Goal: Task Accomplishment & Management: Manage account settings

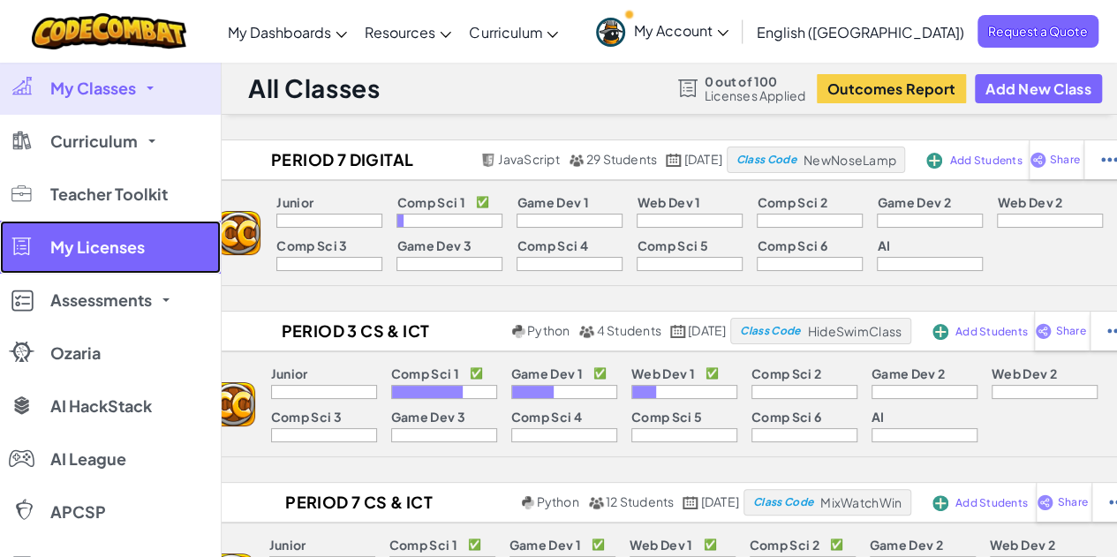
click at [129, 245] on span "My Licenses" at bounding box center [97, 247] width 94 height 16
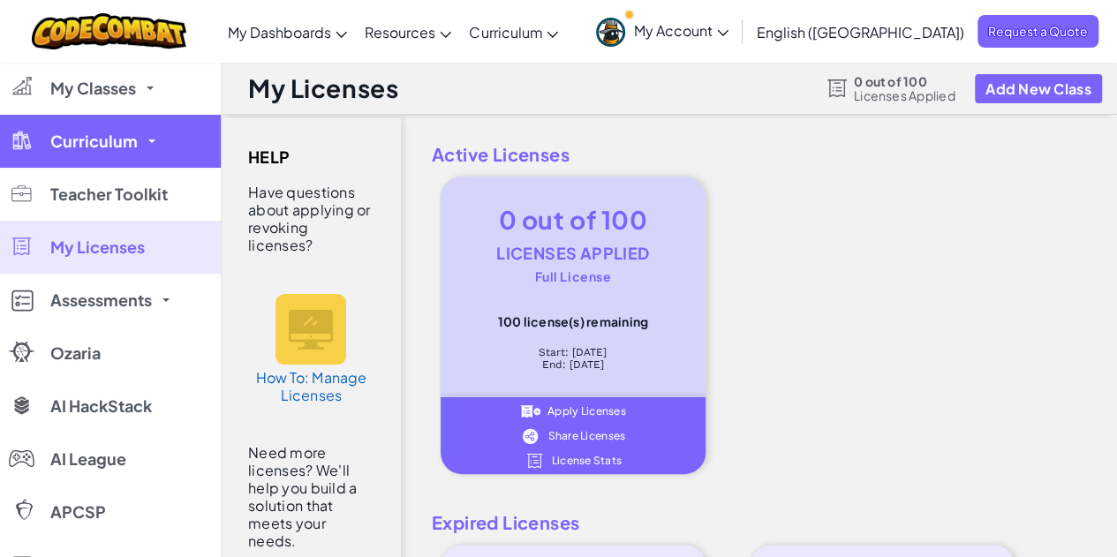
click at [123, 144] on span "Curriculum" at bounding box center [93, 141] width 87 height 16
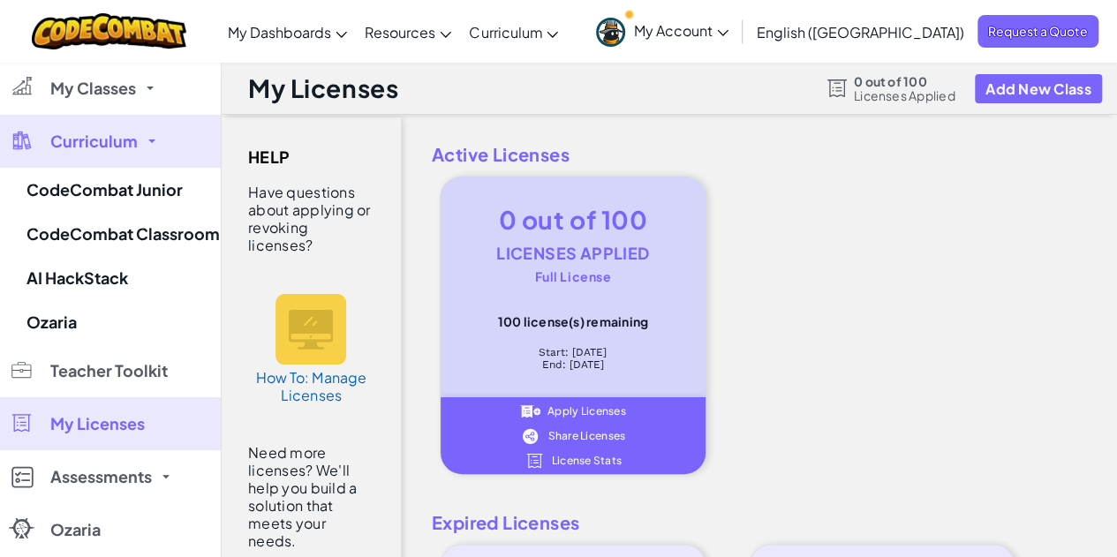
click at [124, 144] on span "Curriculum" at bounding box center [93, 141] width 87 height 16
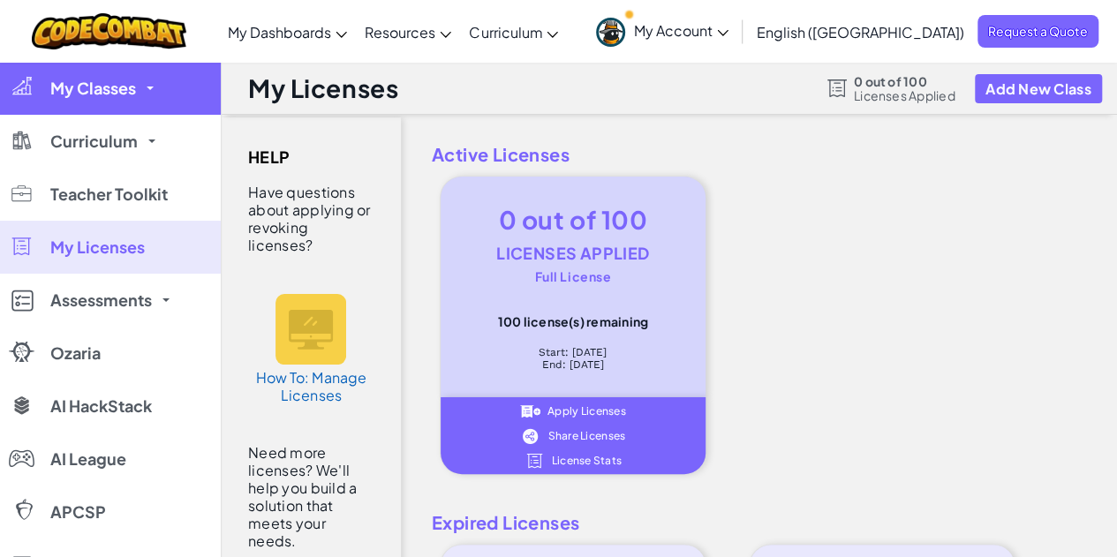
click at [120, 90] on span "My Classes" at bounding box center [93, 88] width 86 height 16
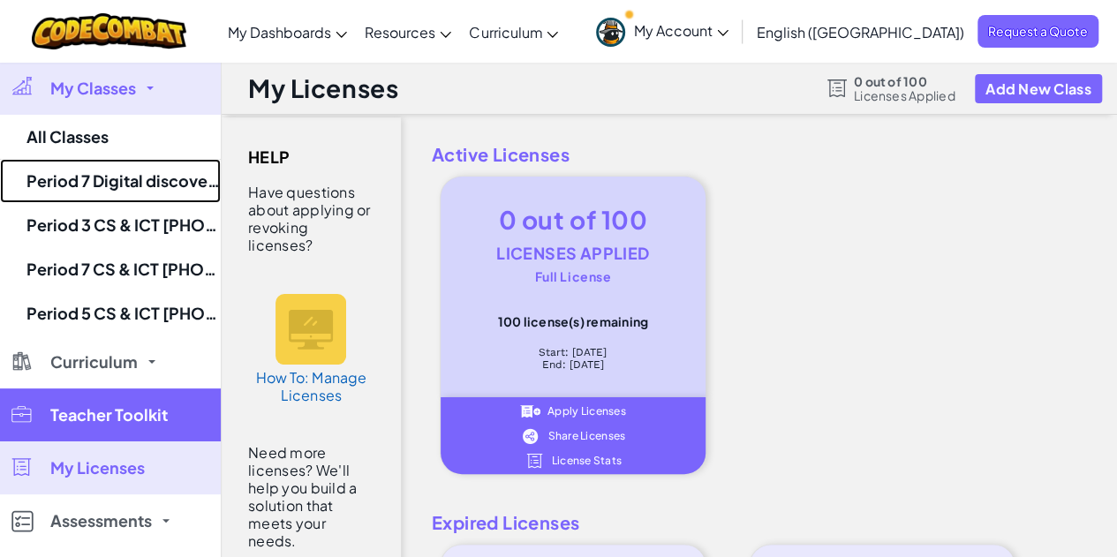
click at [147, 183] on link "Period 7 Digital discoveries 8th grade [DATE] to [DATE]" at bounding box center [110, 181] width 221 height 44
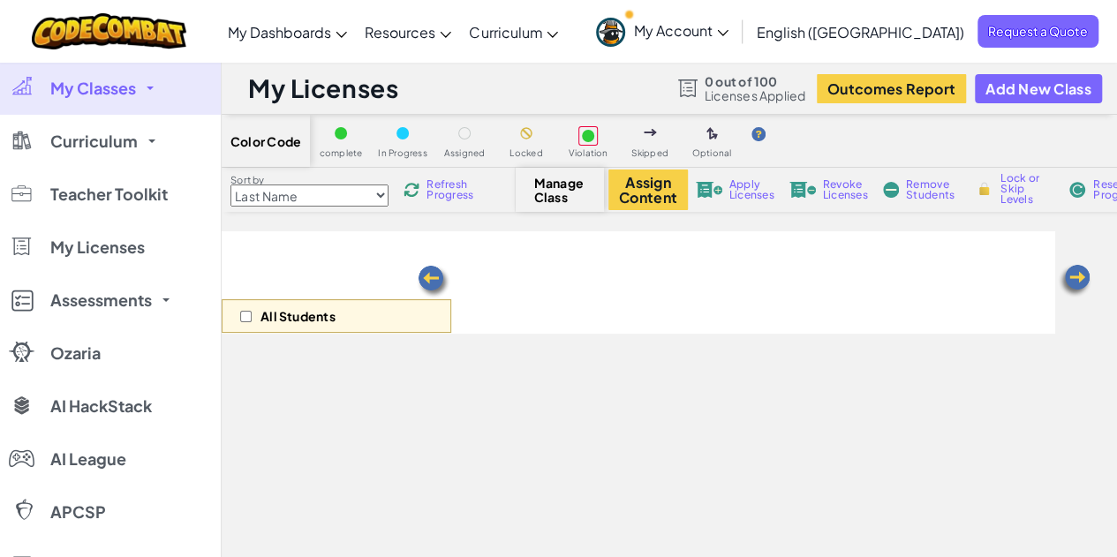
select select "560f1a9f22961295f9427742"
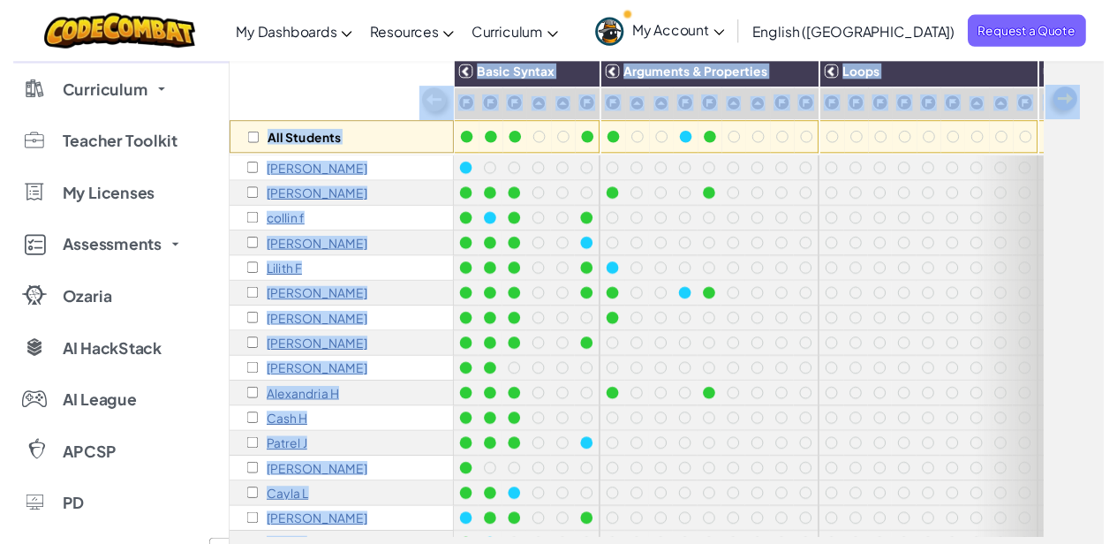
scroll to position [88, 0]
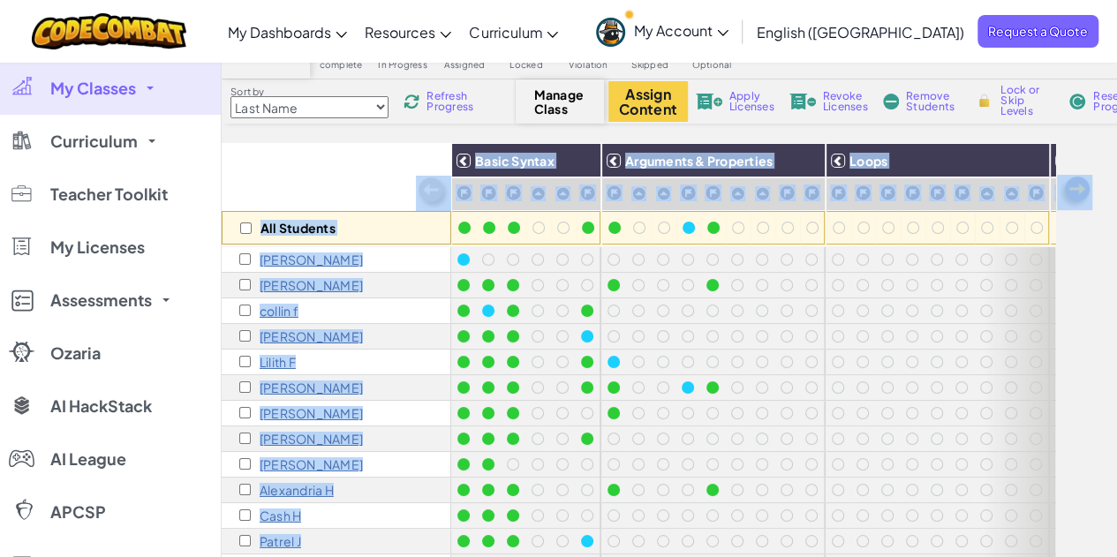
click at [352, 171] on div "All Students" at bounding box center [337, 194] width 230 height 102
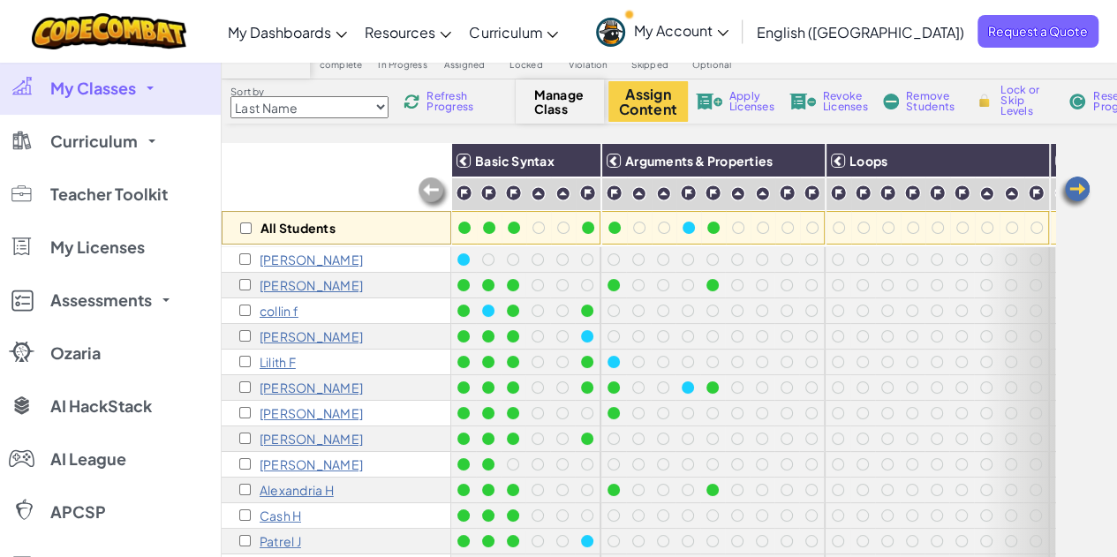
click at [284, 360] on p "Lilith F" at bounding box center [278, 362] width 36 height 14
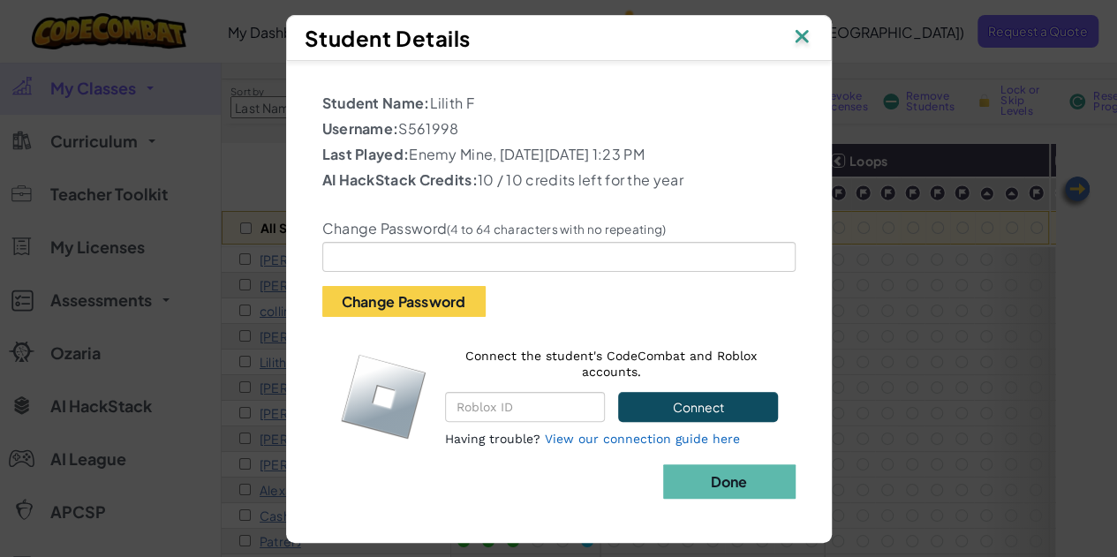
click at [802, 33] on img at bounding box center [801, 38] width 23 height 26
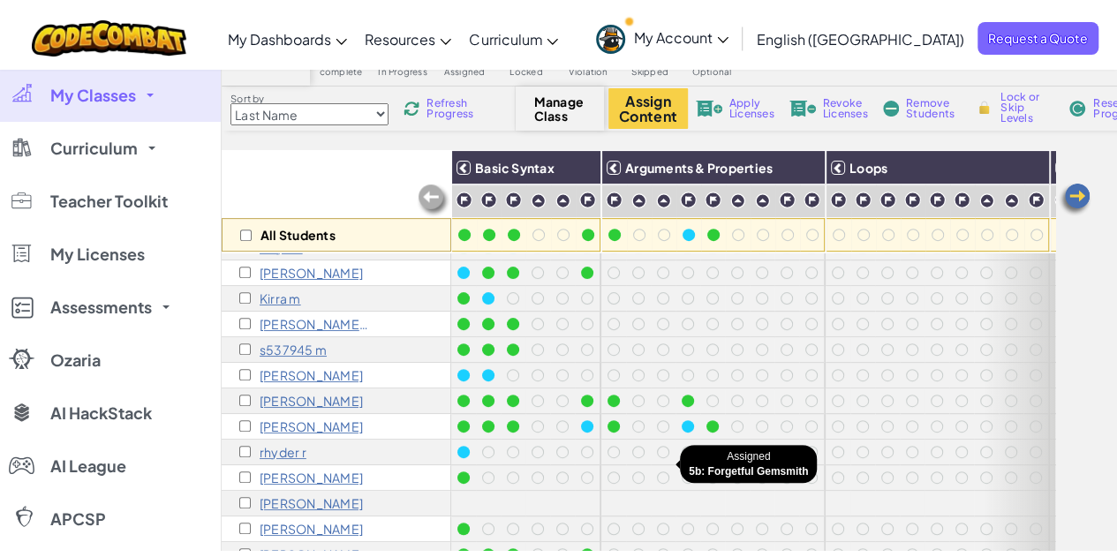
scroll to position [0, 0]
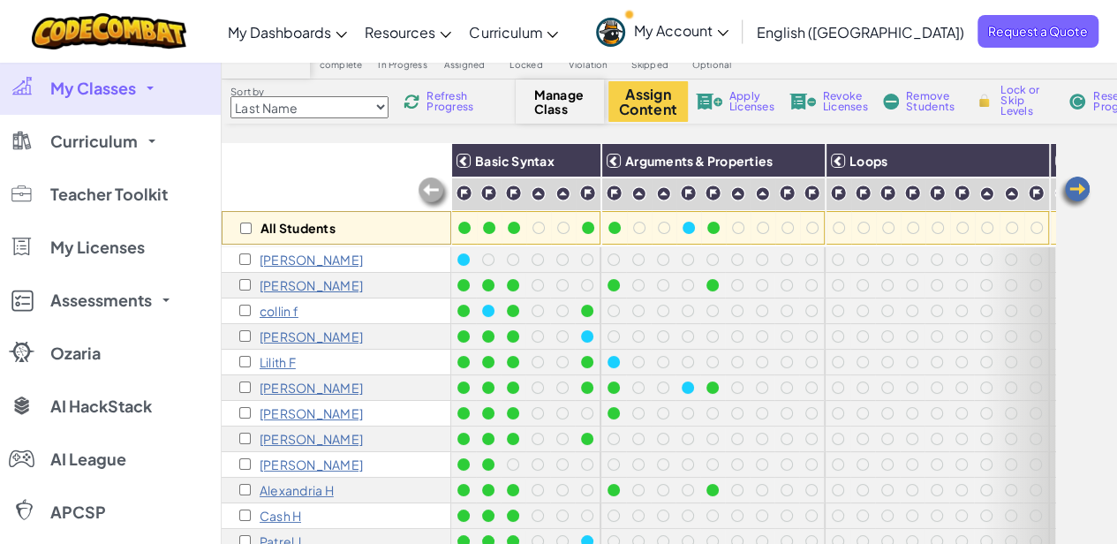
click at [759, 99] on span "Apply Licenses" at bounding box center [751, 101] width 45 height 21
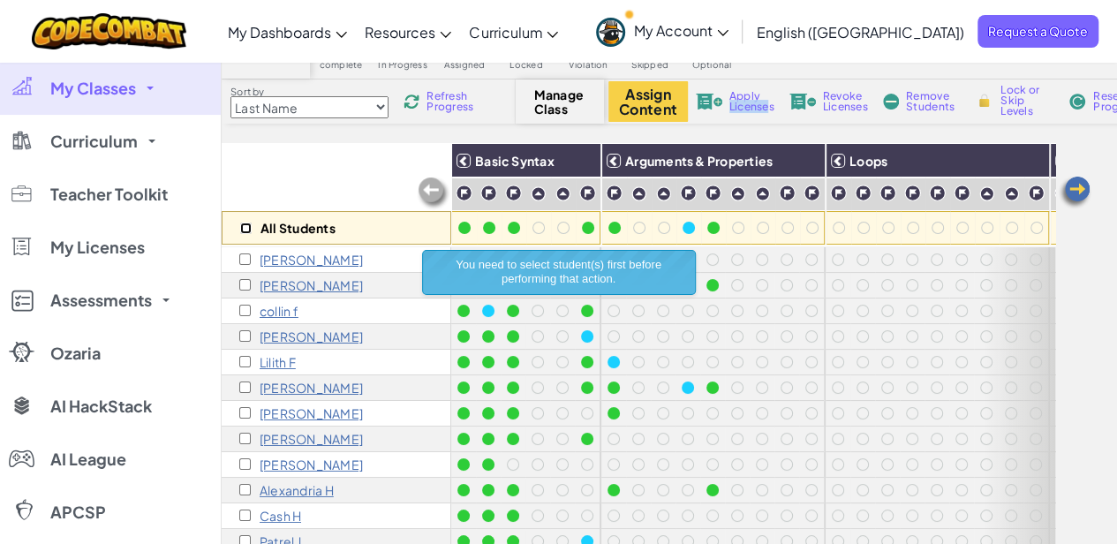
click at [249, 226] on input "checkbox" at bounding box center [245, 228] width 11 height 11
checkbox input "true"
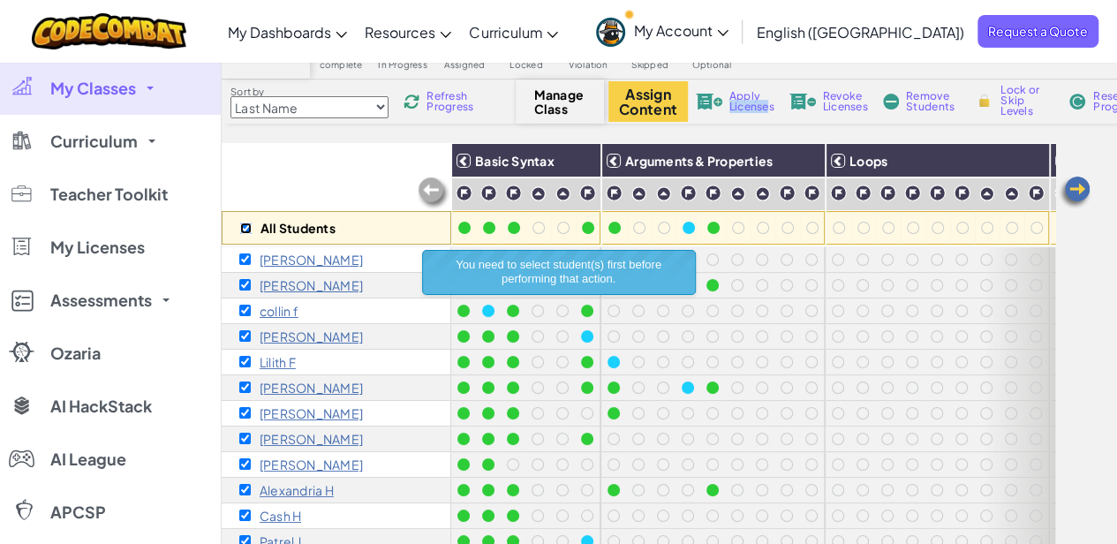
checkbox input "true"
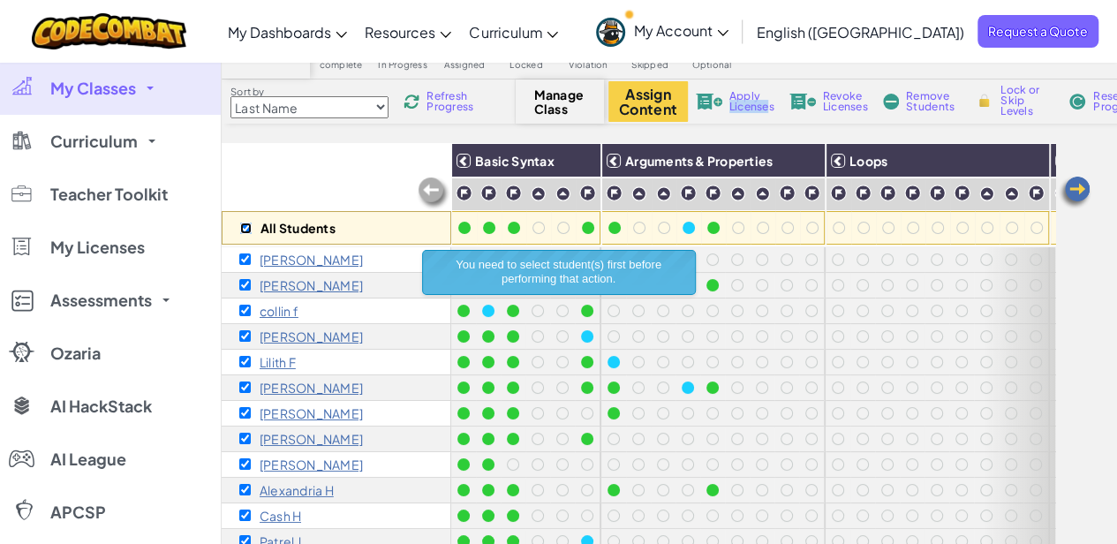
checkbox input "true"
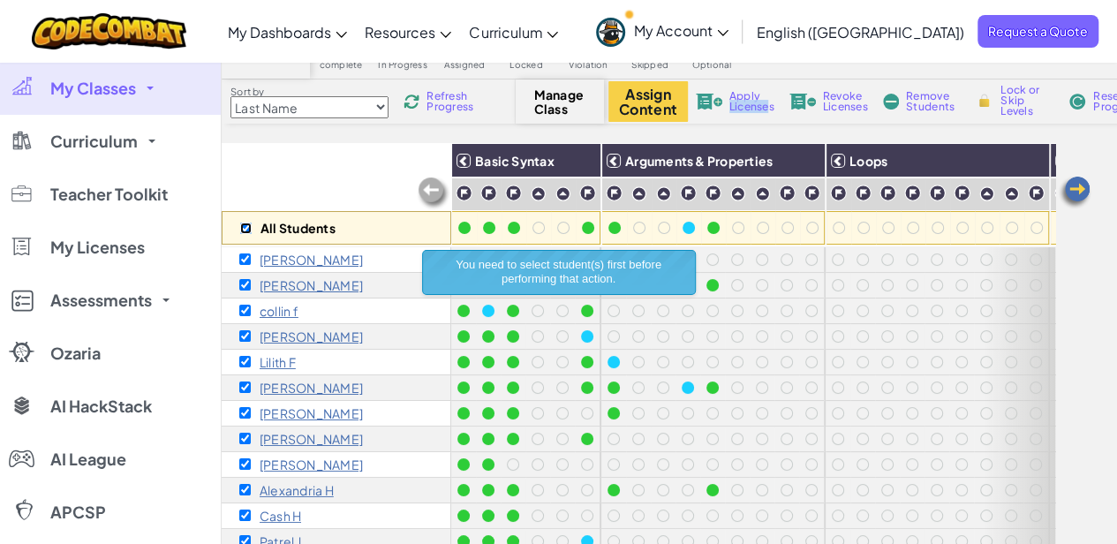
checkbox input "true"
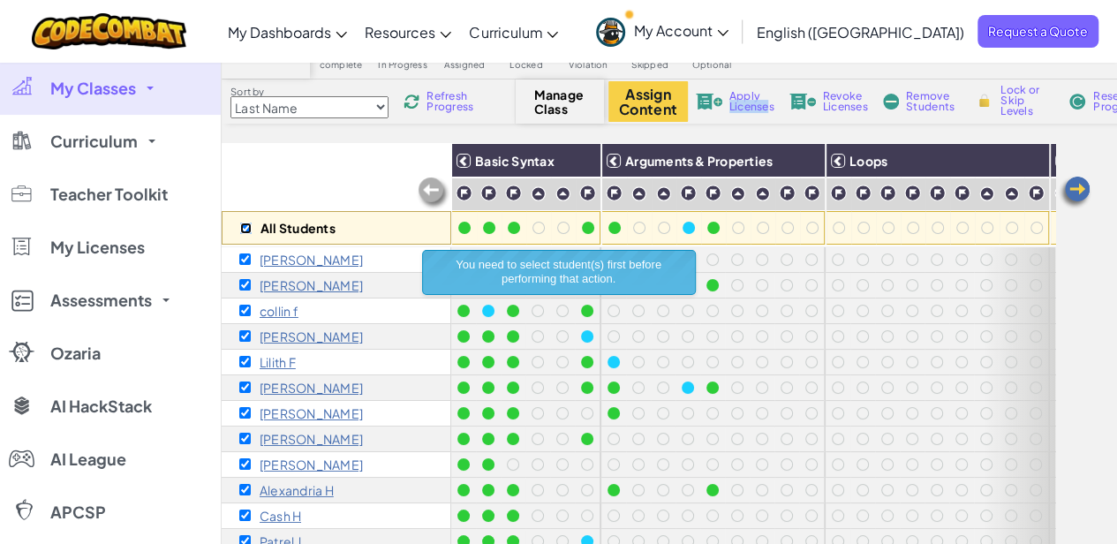
checkbox input "true"
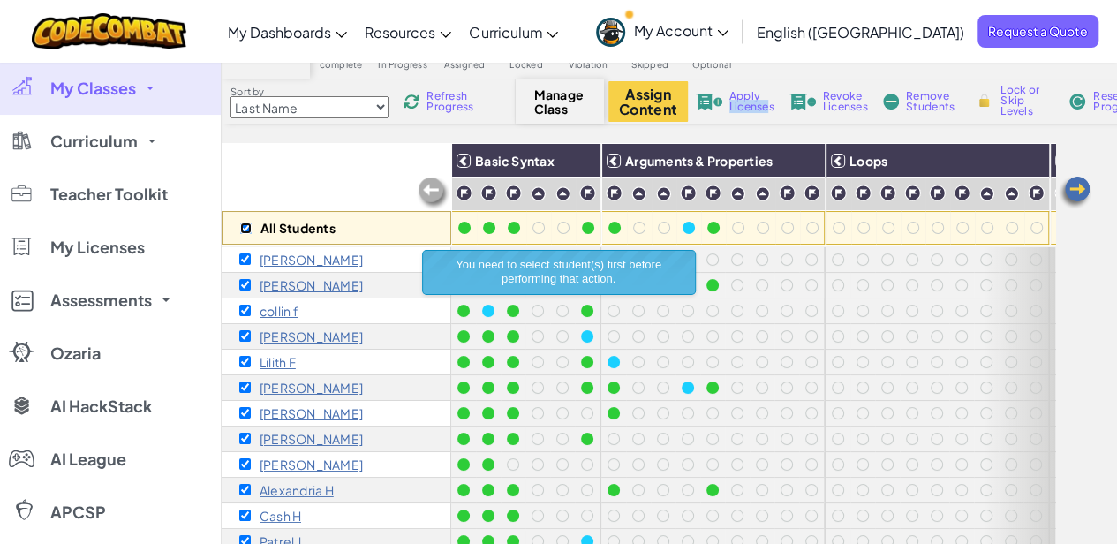
checkbox input "true"
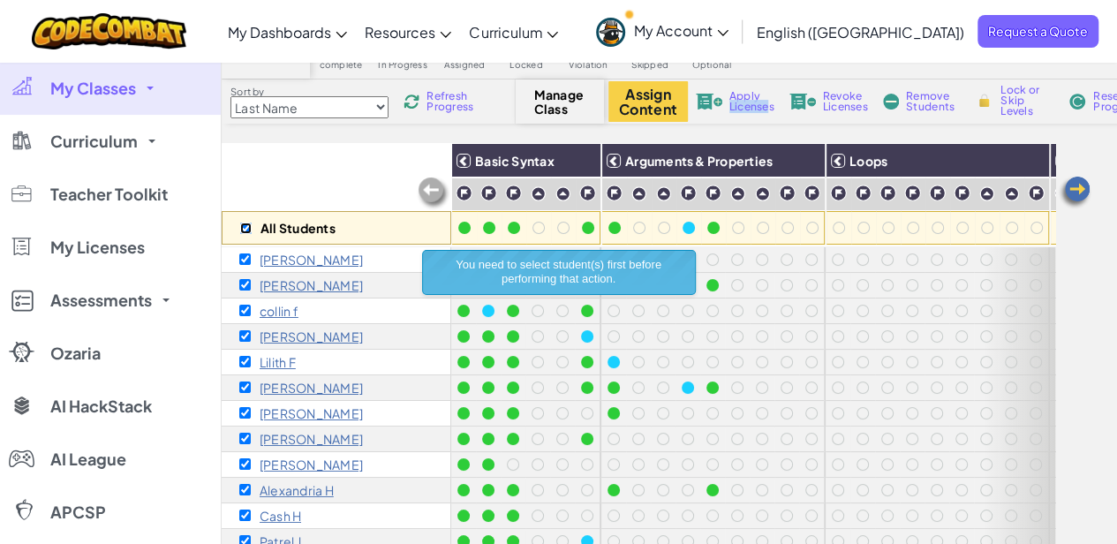
checkbox input "true"
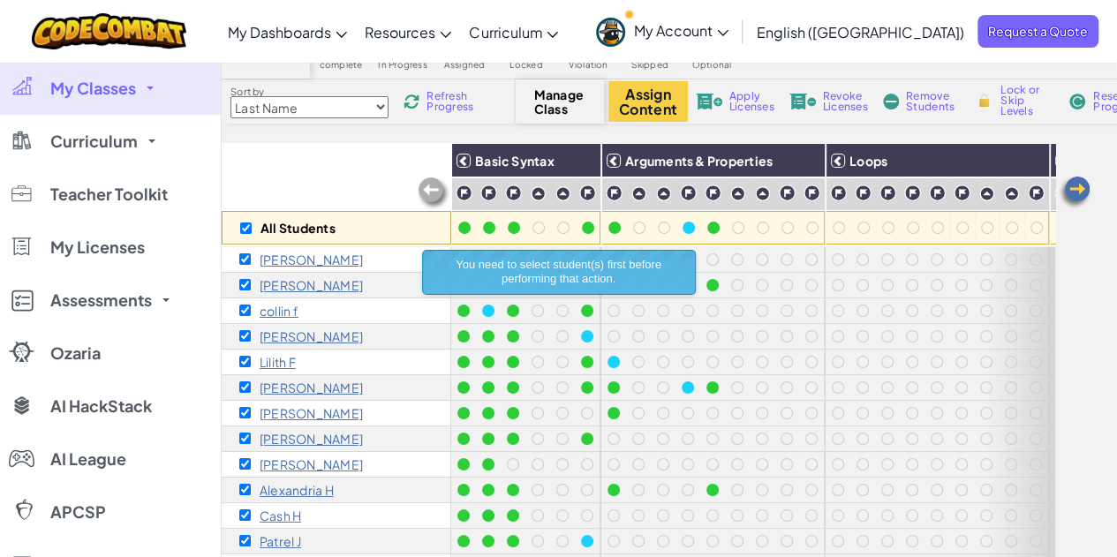
click at [283, 179] on div "All Students" at bounding box center [337, 194] width 230 height 102
click at [740, 102] on span "Apply Licenses" at bounding box center [751, 101] width 45 height 21
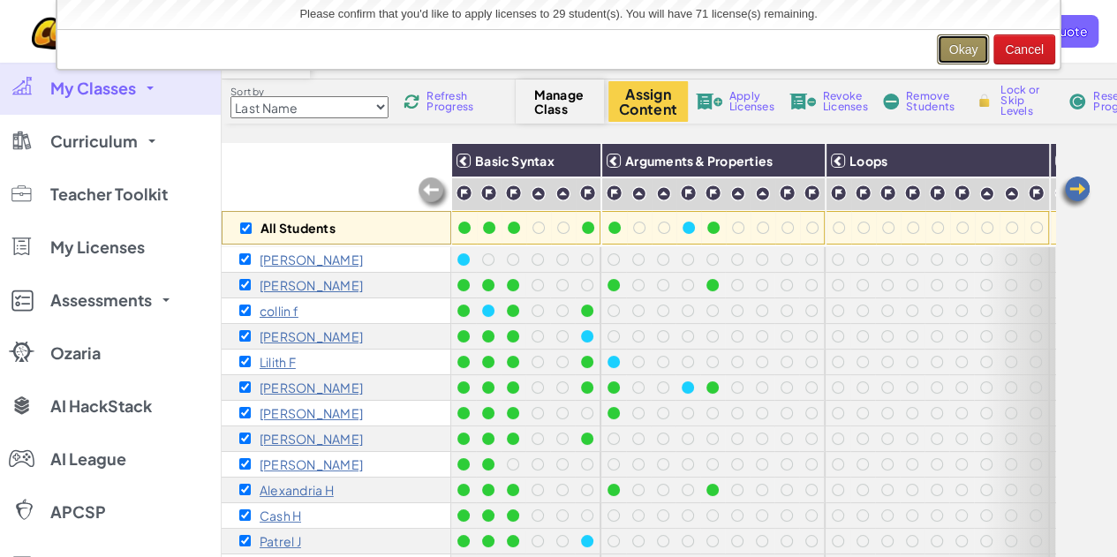
click at [966, 50] on button "Okay" at bounding box center [963, 49] width 52 height 30
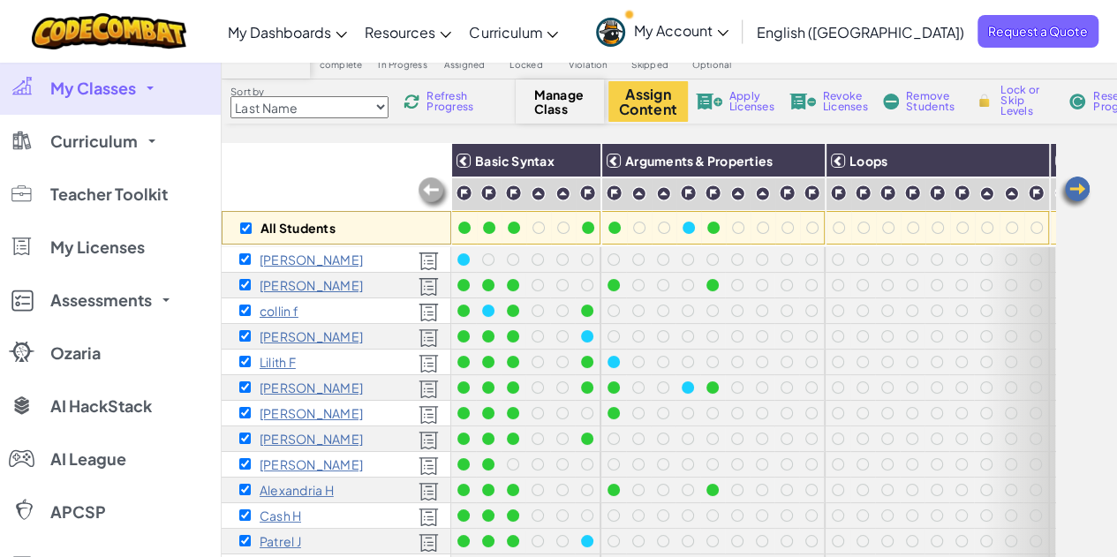
click at [365, 174] on div "All Students" at bounding box center [337, 194] width 230 height 102
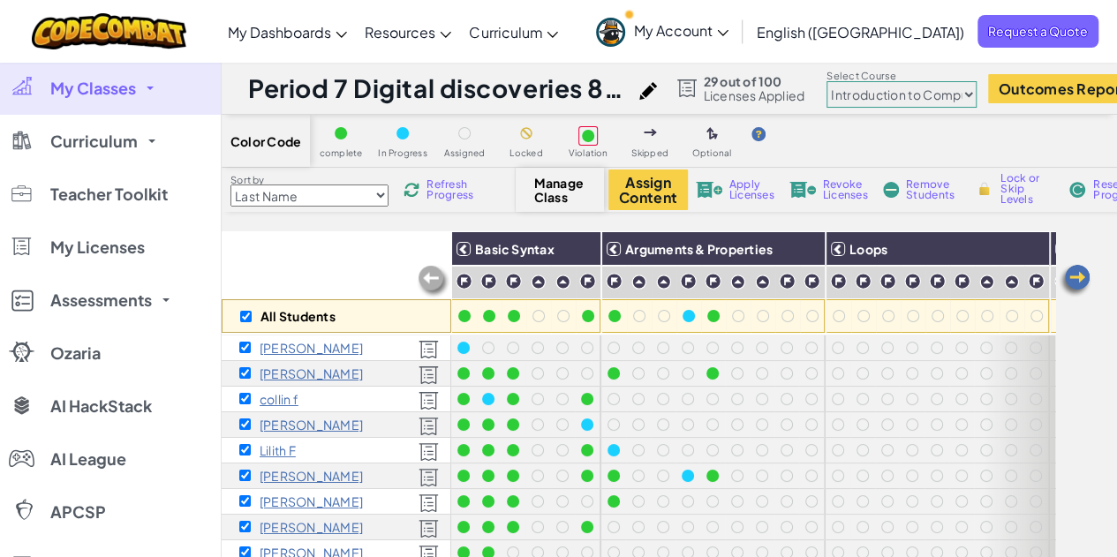
click at [348, 281] on div "All Students" at bounding box center [337, 282] width 230 height 102
click at [357, 272] on div "All Students" at bounding box center [337, 282] width 230 height 102
click at [352, 273] on div "All Students" at bounding box center [337, 282] width 230 height 102
click at [1081, 275] on img at bounding box center [1074, 280] width 35 height 35
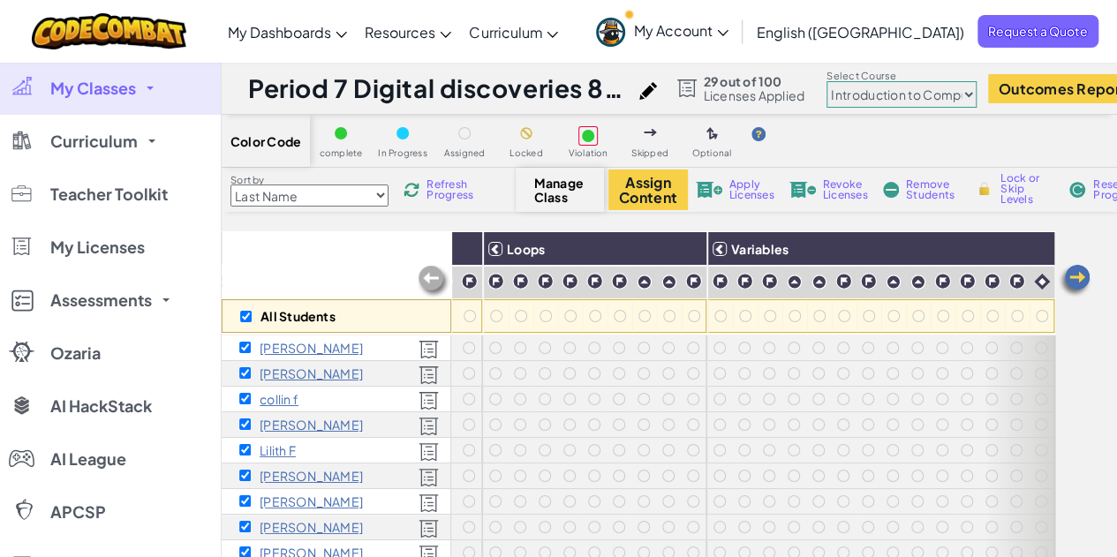
click at [1078, 275] on img at bounding box center [1074, 280] width 35 height 35
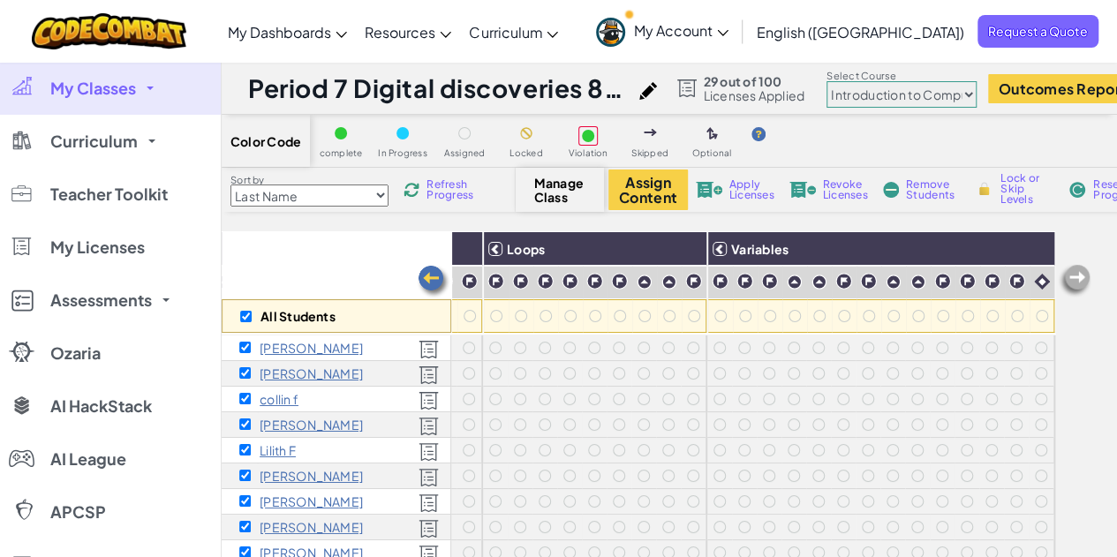
click at [341, 262] on div "All Students" at bounding box center [337, 282] width 230 height 102
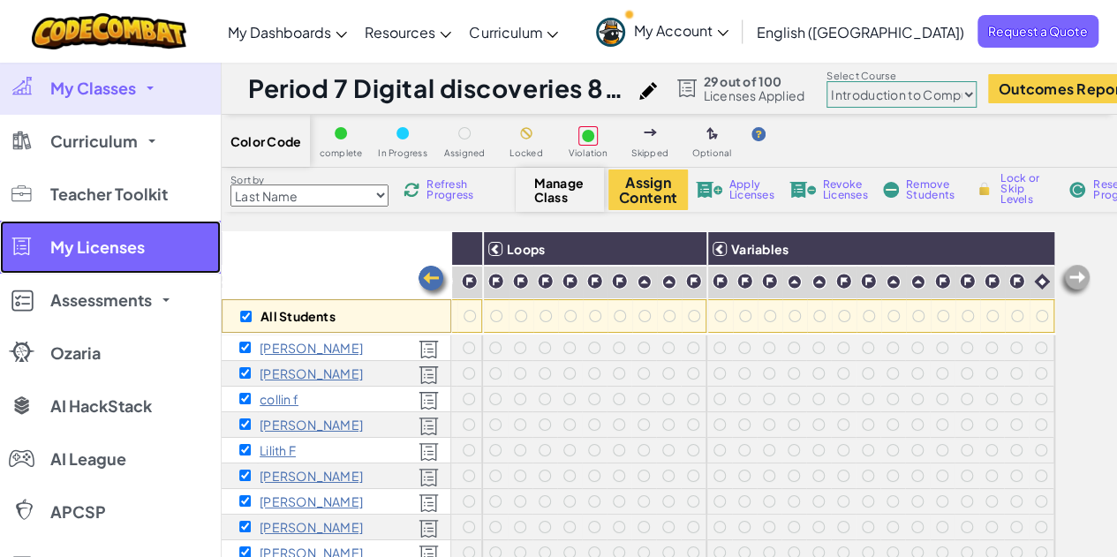
click at [79, 252] on span "My Licenses" at bounding box center [97, 247] width 94 height 16
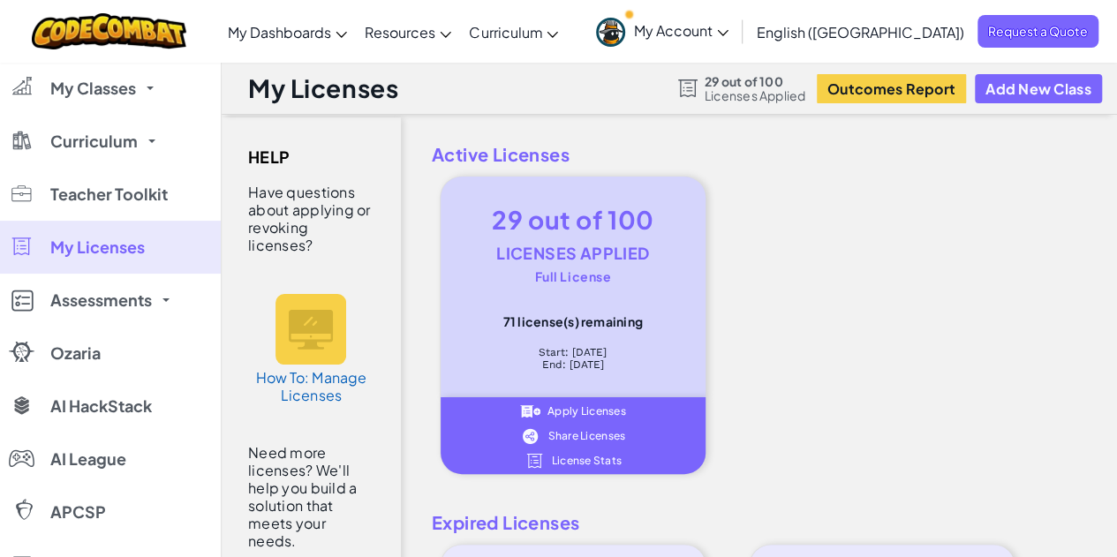
click at [509, 86] on div "My Licenses 29 out of 100 Licenses Applied Outcomes Report Add New Class" at bounding box center [669, 88] width 895 height 53
click at [600, 93] on div "My Licenses 29 out of 100 Licenses Applied Outcomes Report Add New Class" at bounding box center [669, 88] width 895 height 53
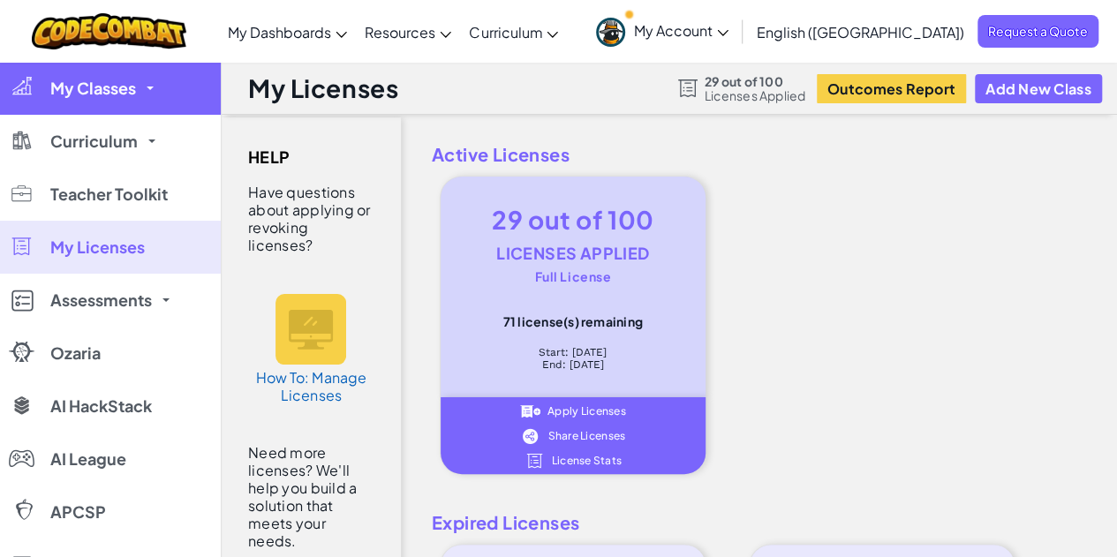
click at [140, 85] on link "My Classes" at bounding box center [110, 88] width 221 height 53
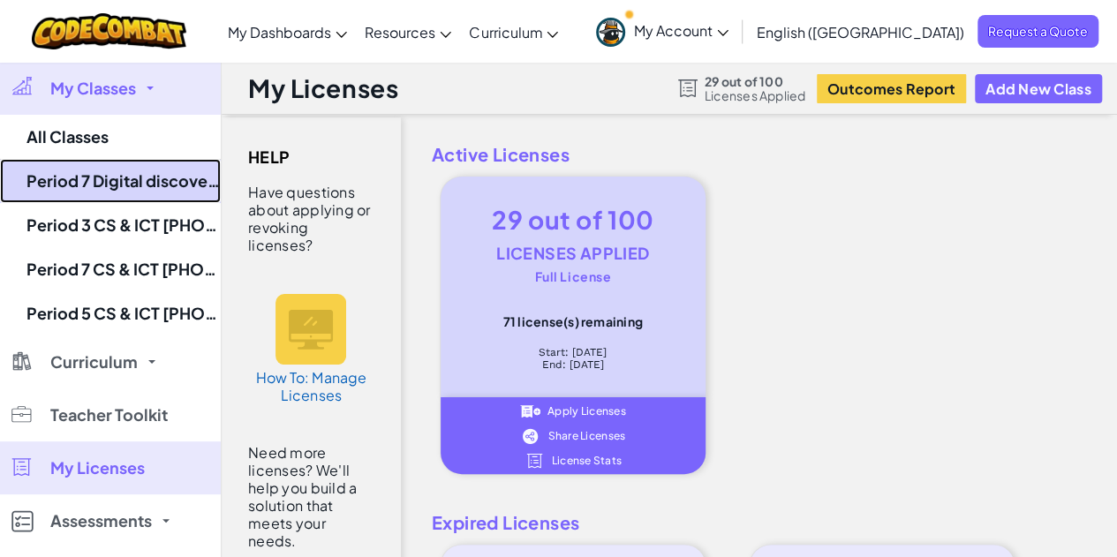
click at [140, 186] on link "Period 7 Digital discoveries 8th grade [DATE] to [DATE]" at bounding box center [110, 181] width 221 height 44
select select "560f1a9f22961295f9427742"
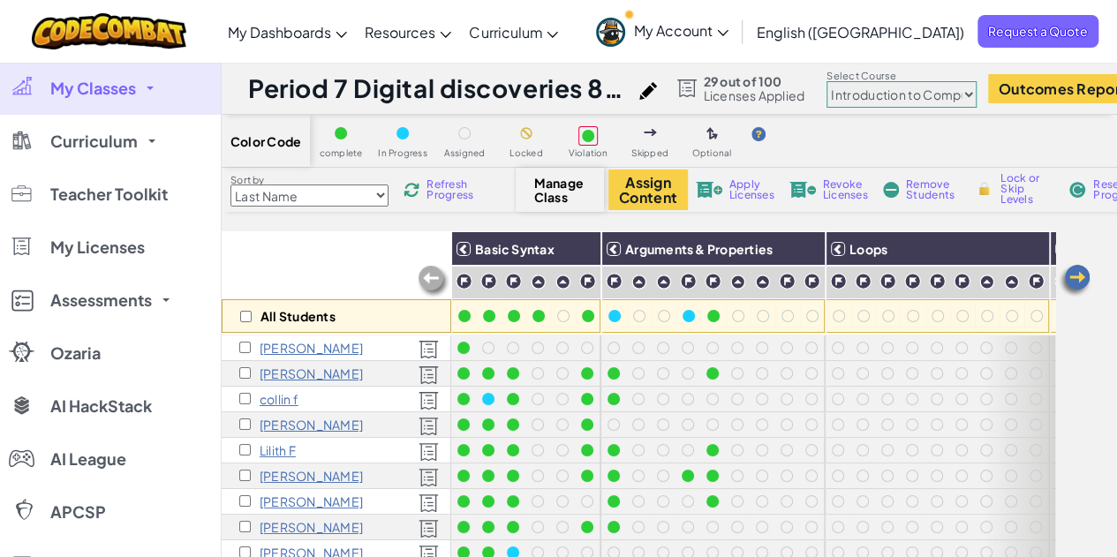
click at [438, 280] on img at bounding box center [433, 281] width 35 height 35
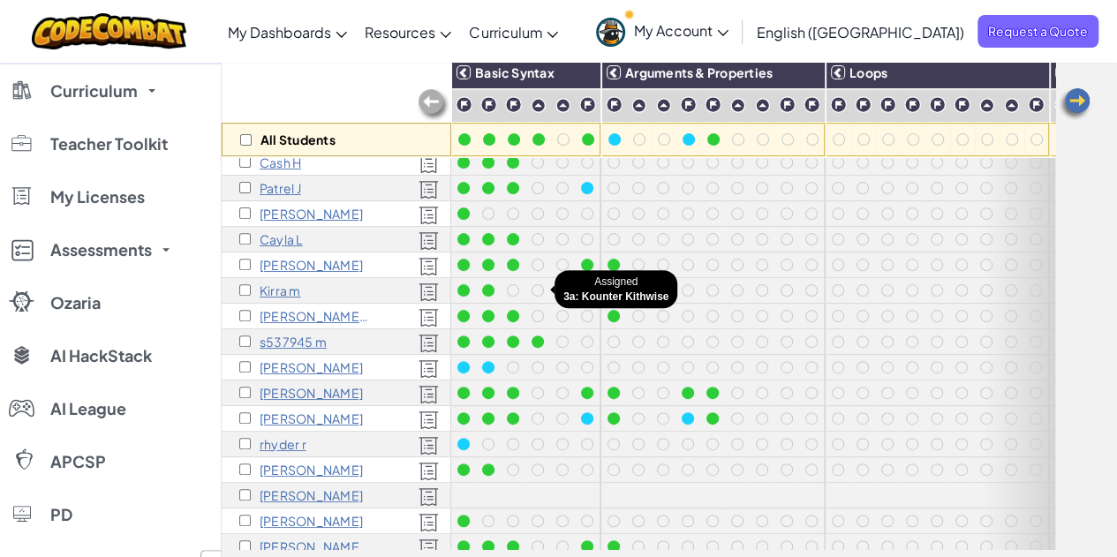
scroll to position [88, 0]
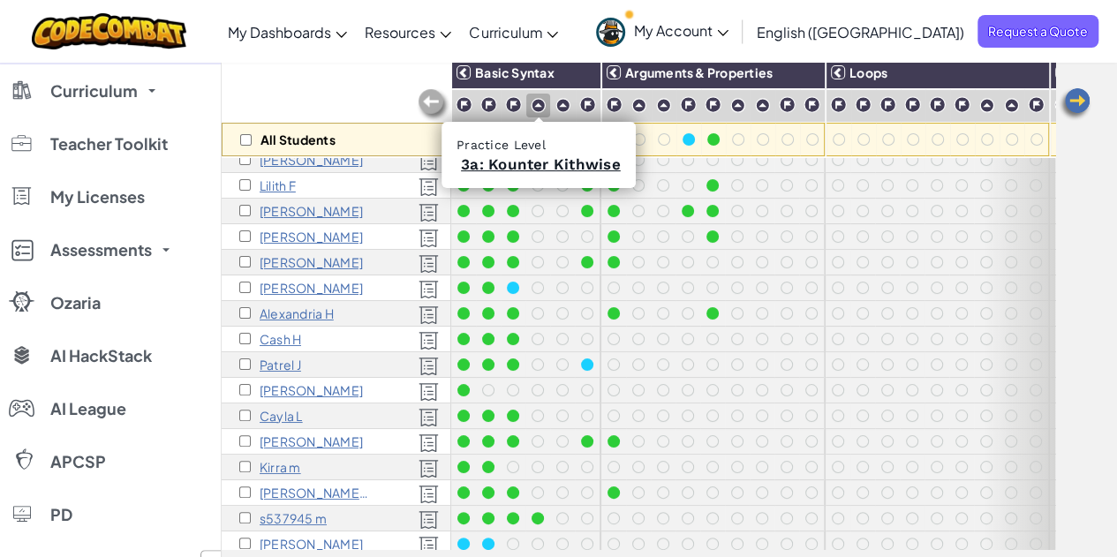
click at [539, 104] on img at bounding box center [538, 105] width 15 height 15
click at [540, 169] on link "3a: Kounter Kithwise" at bounding box center [541, 164] width 160 height 18
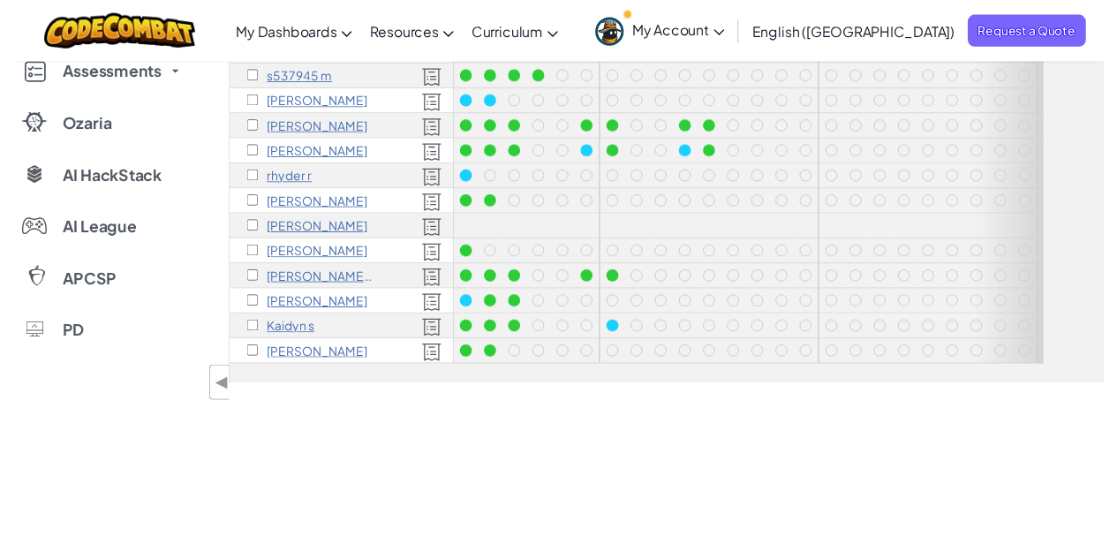
scroll to position [0, 0]
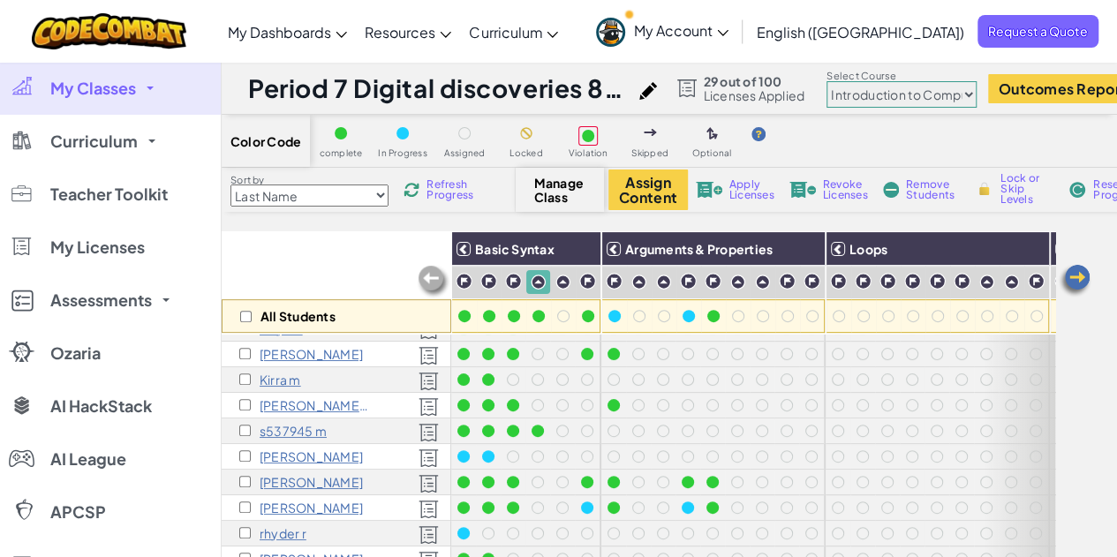
click at [297, 261] on div "All Students" at bounding box center [337, 282] width 230 height 102
click at [353, 267] on div "All Students" at bounding box center [337, 282] width 230 height 102
click at [287, 424] on p "s537945 m" at bounding box center [293, 431] width 67 height 14
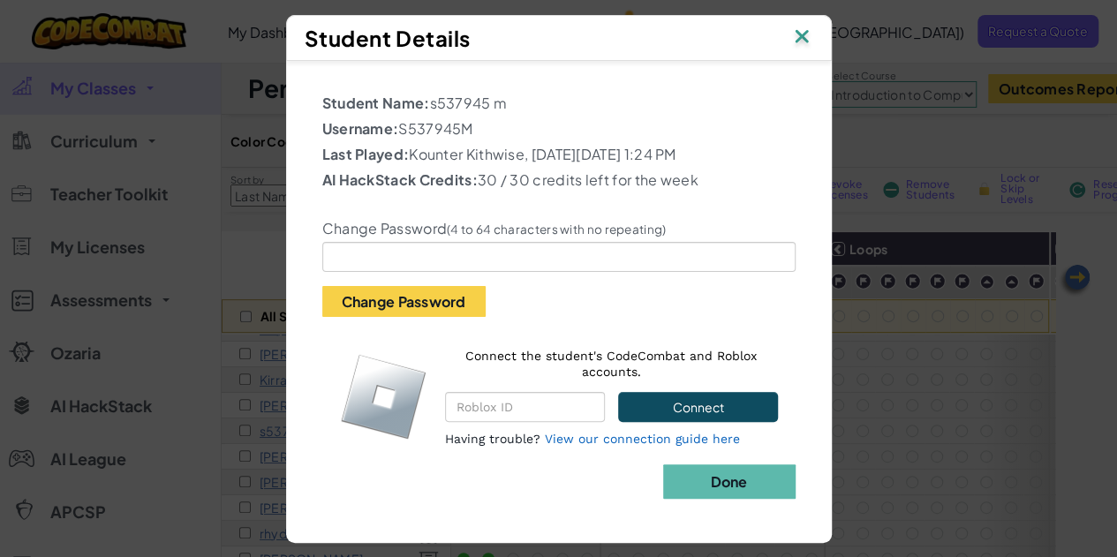
click at [798, 35] on img at bounding box center [801, 38] width 23 height 26
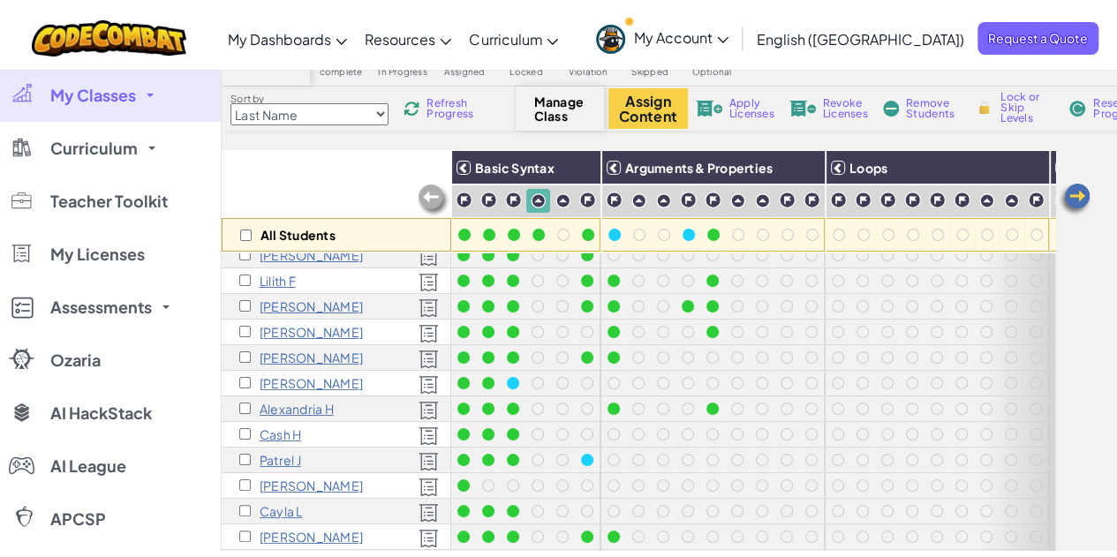
scroll to position [353, 0]
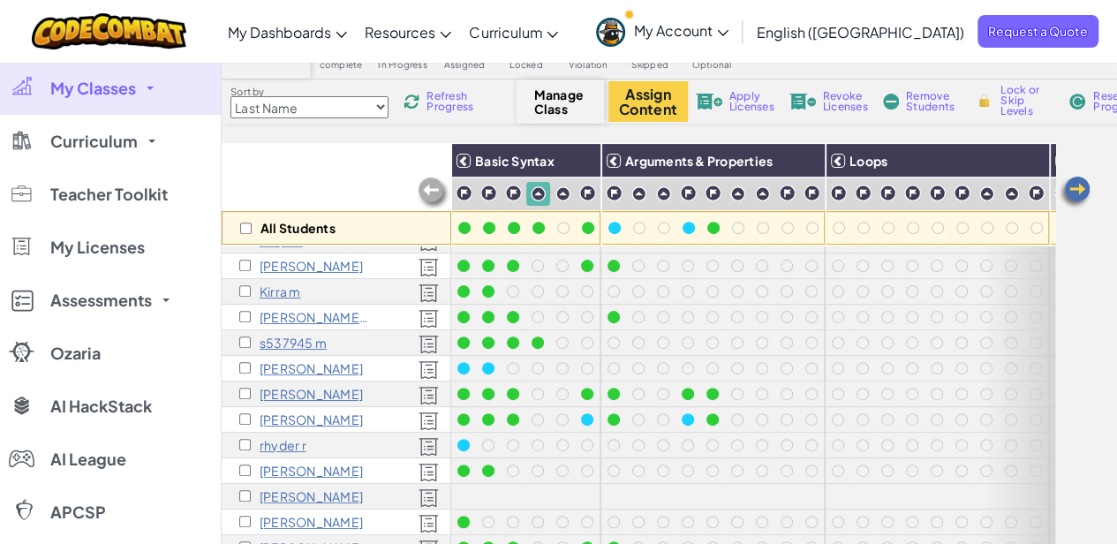
click at [428, 343] on img at bounding box center [429, 344] width 20 height 19
click at [290, 337] on p "s537945 m" at bounding box center [293, 343] width 67 height 14
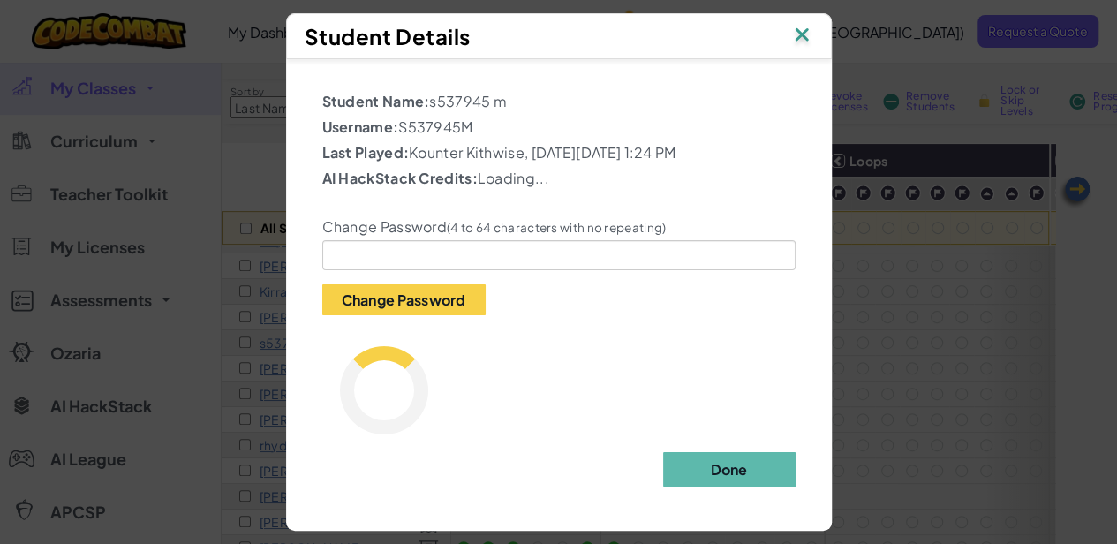
click at [801, 32] on img at bounding box center [801, 36] width 23 height 26
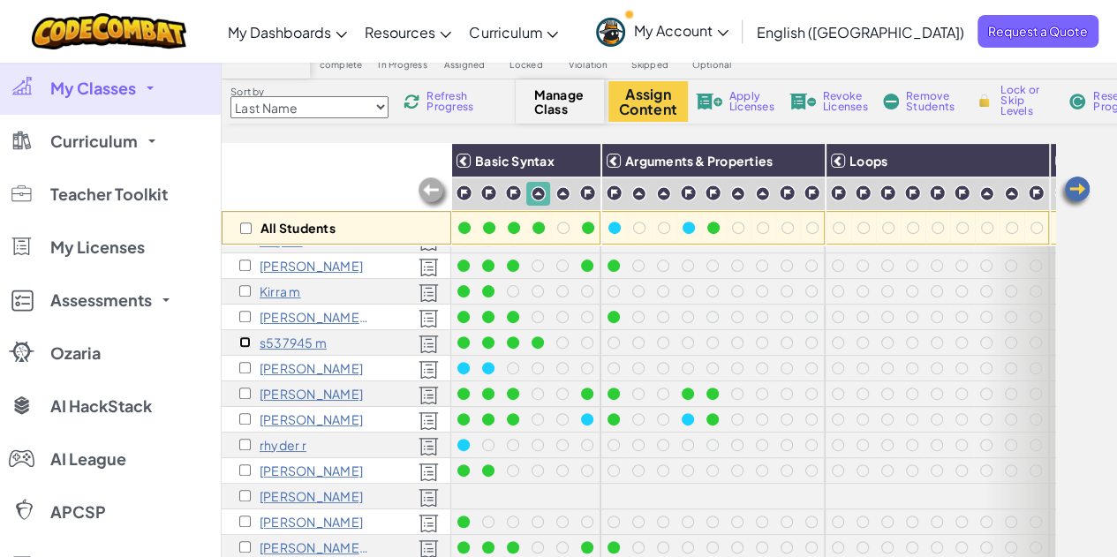
click at [245, 341] on input "checkbox" at bounding box center [244, 341] width 11 height 11
checkbox input "false"
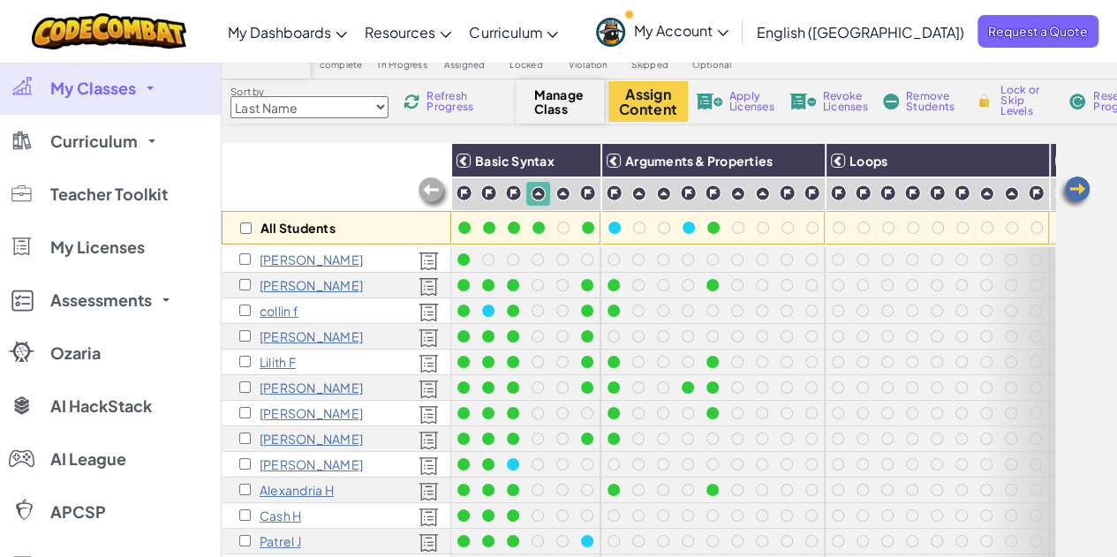
scroll to position [0, 0]
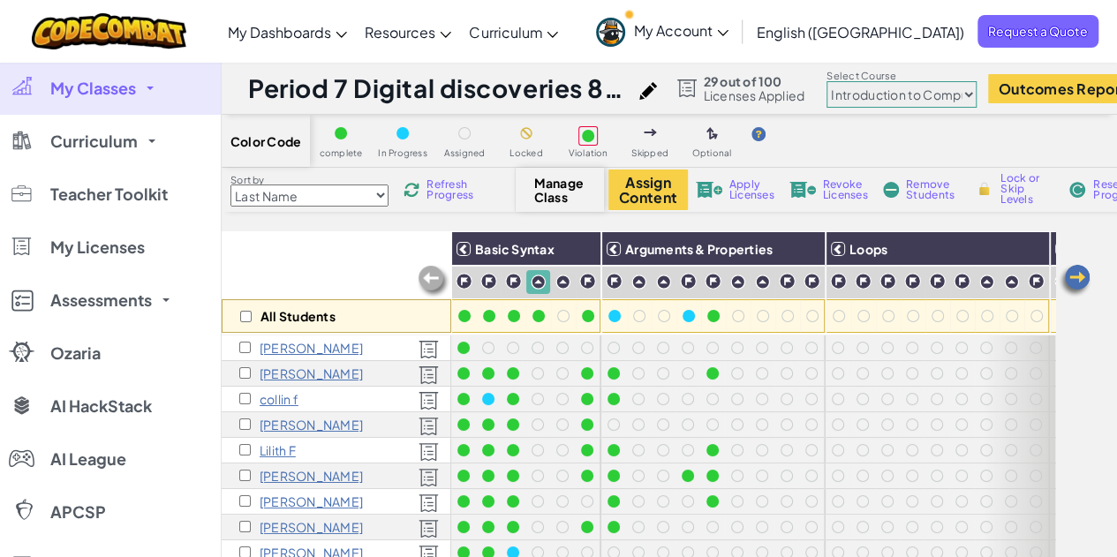
click at [977, 96] on select "Junior Introduction to Computer Science Game Development 1 Web Development 1 Co…" at bounding box center [902, 94] width 150 height 26
click at [654, 36] on div "Toggle navigation My Dashboards CodeCombat Teacher Dashboard Ozaria Teacher Das…" at bounding box center [559, 31] width 1126 height 63
